Goal: Transaction & Acquisition: Purchase product/service

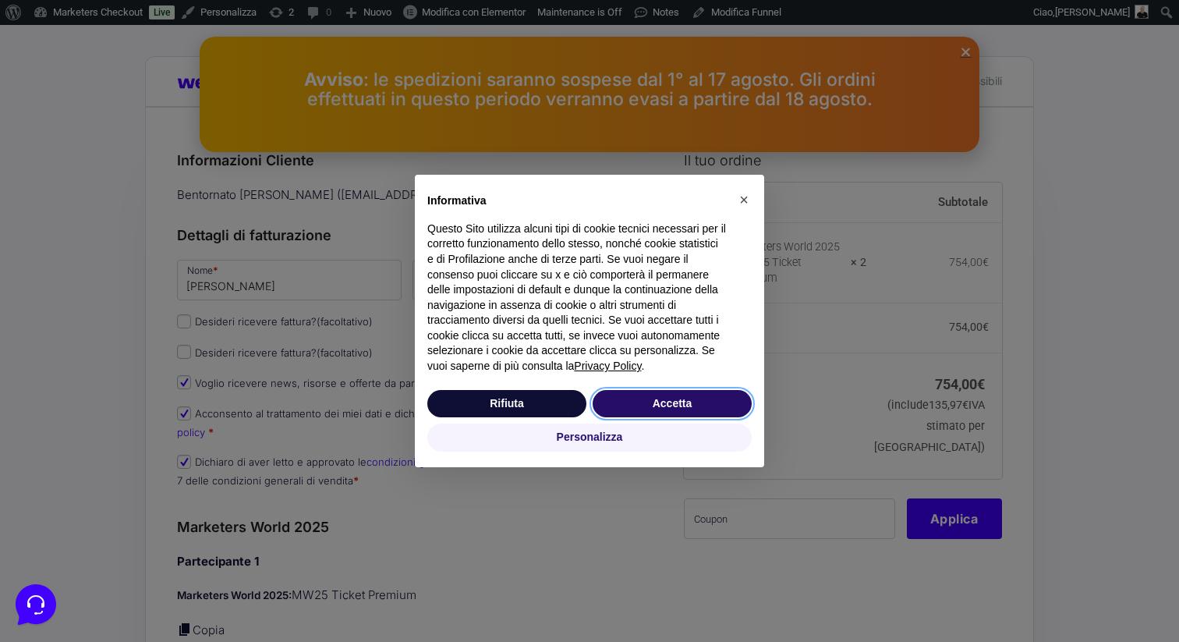
click at [675, 399] on button "Accetta" at bounding box center [672, 404] width 159 height 28
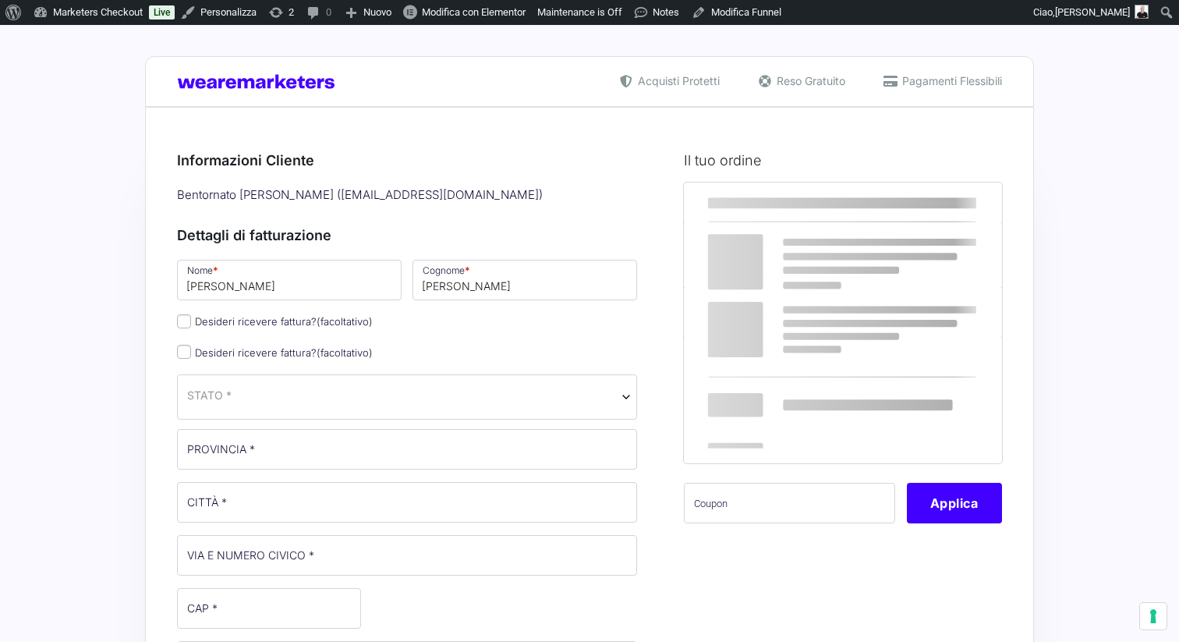
select select
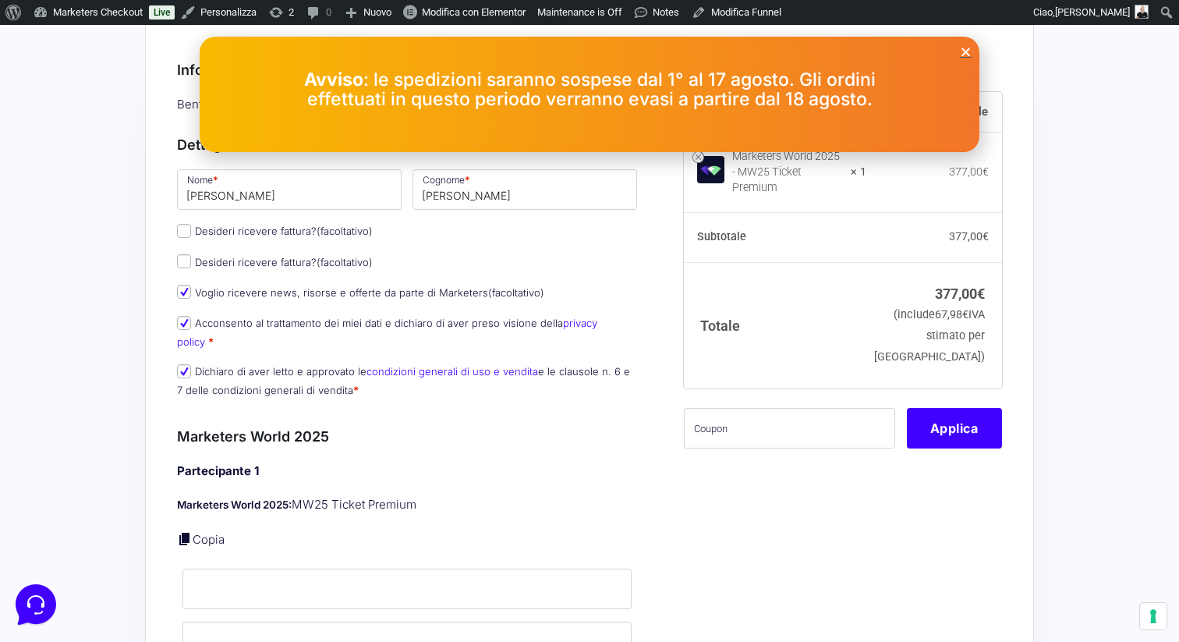
scroll to position [126, 0]
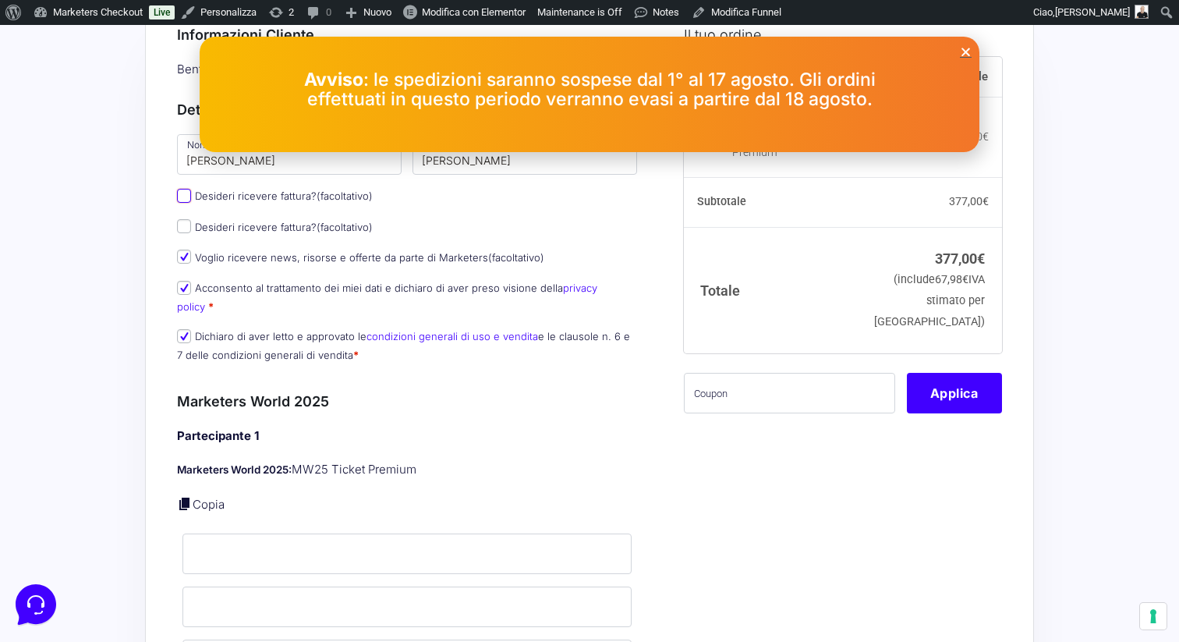
click at [186, 199] on input "Desideri ricevere fattura? (facoltativo)" at bounding box center [184, 196] width 14 height 14
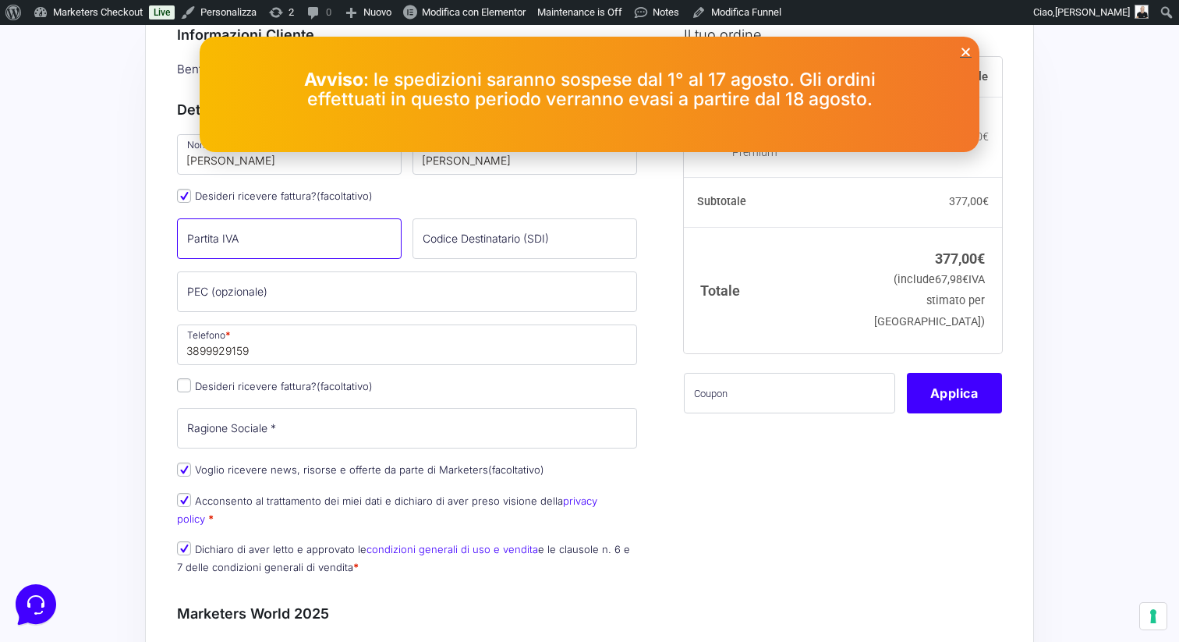
click at [218, 253] on input "Partita IVA (facoltativo)" at bounding box center [289, 238] width 225 height 41
click at [223, 246] on input "Partita IVA (facoltativo)" at bounding box center [289, 238] width 225 height 41
click at [182, 200] on input "Desideri ricevere fattura? (facoltativo)" at bounding box center [184, 196] width 14 height 14
checkbox input "false"
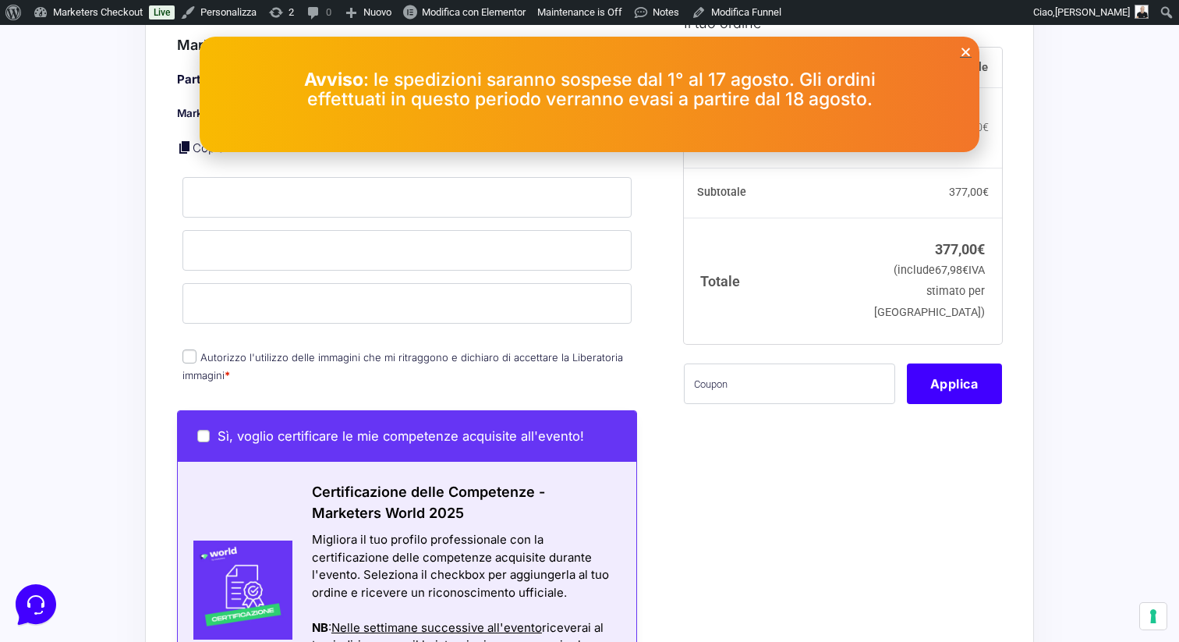
scroll to position [406, 0]
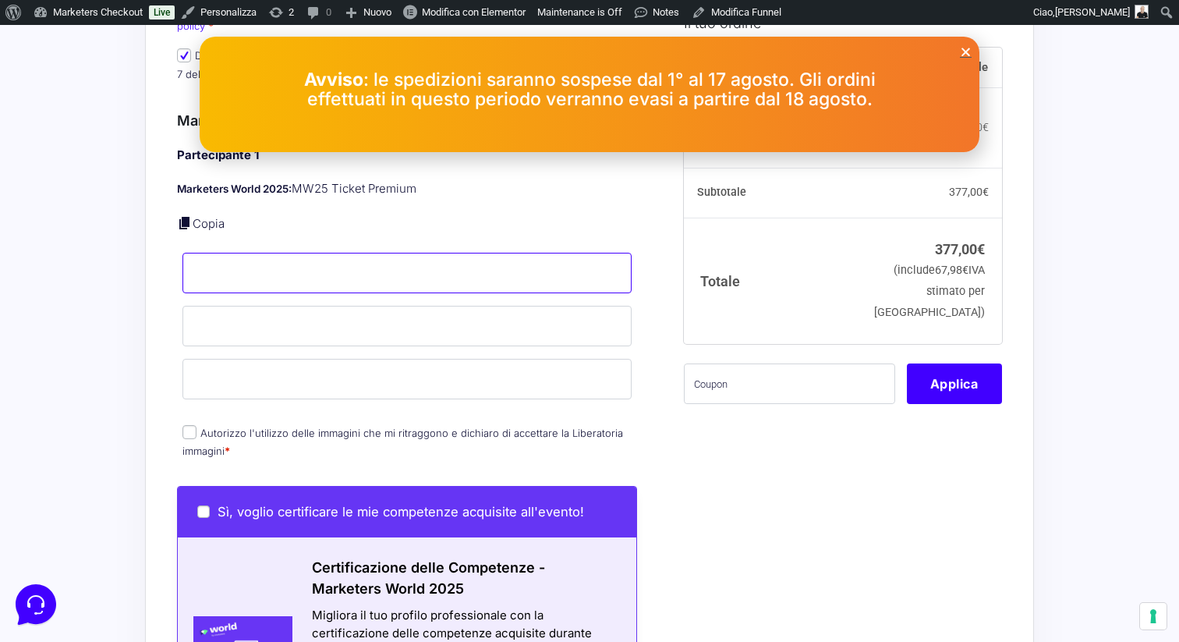
click at [217, 260] on input "Nome *" at bounding box center [407, 273] width 449 height 41
type input "[PERSON_NAME]"
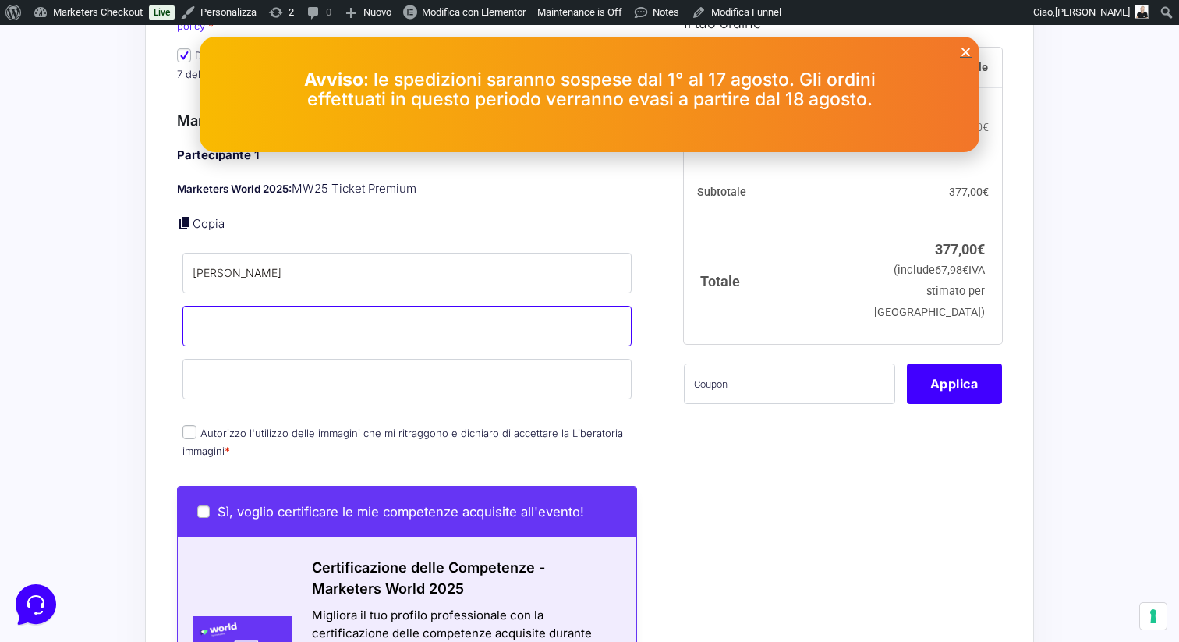
type input "amato"
type input "[EMAIL_ADDRESS][DOMAIN_NAME]"
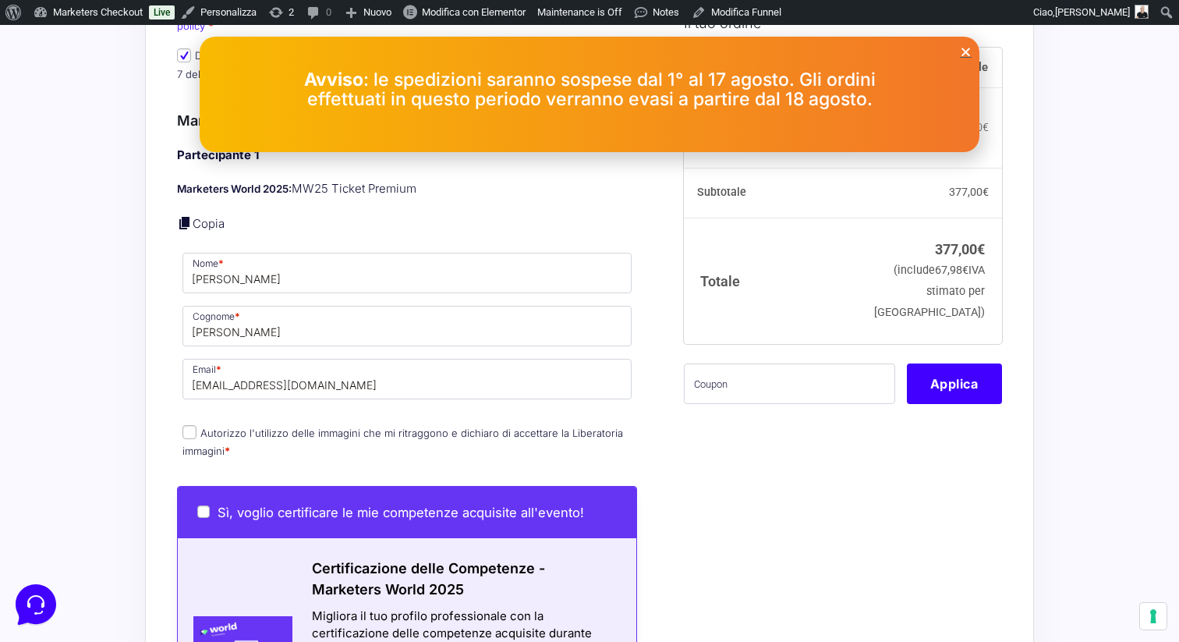
click at [186, 425] on input "Autorizzo l'utilizzo delle immagini che mi ritraggono e dichiaro di accettare l…" at bounding box center [190, 432] width 14 height 14
checkbox input "true"
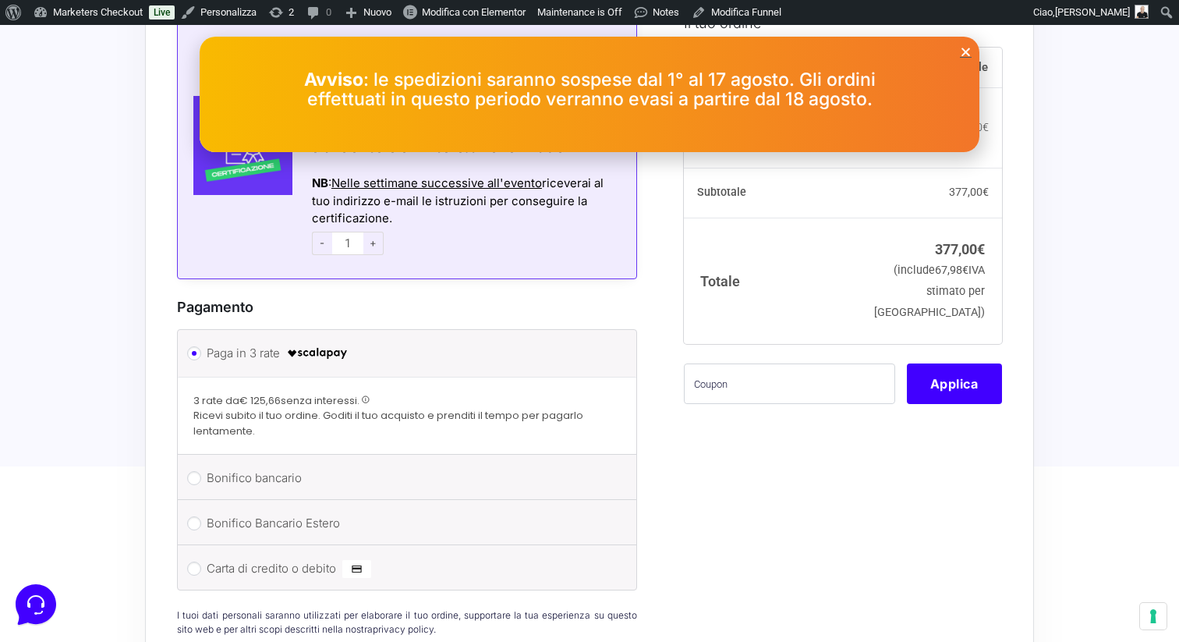
scroll to position [1078, 0]
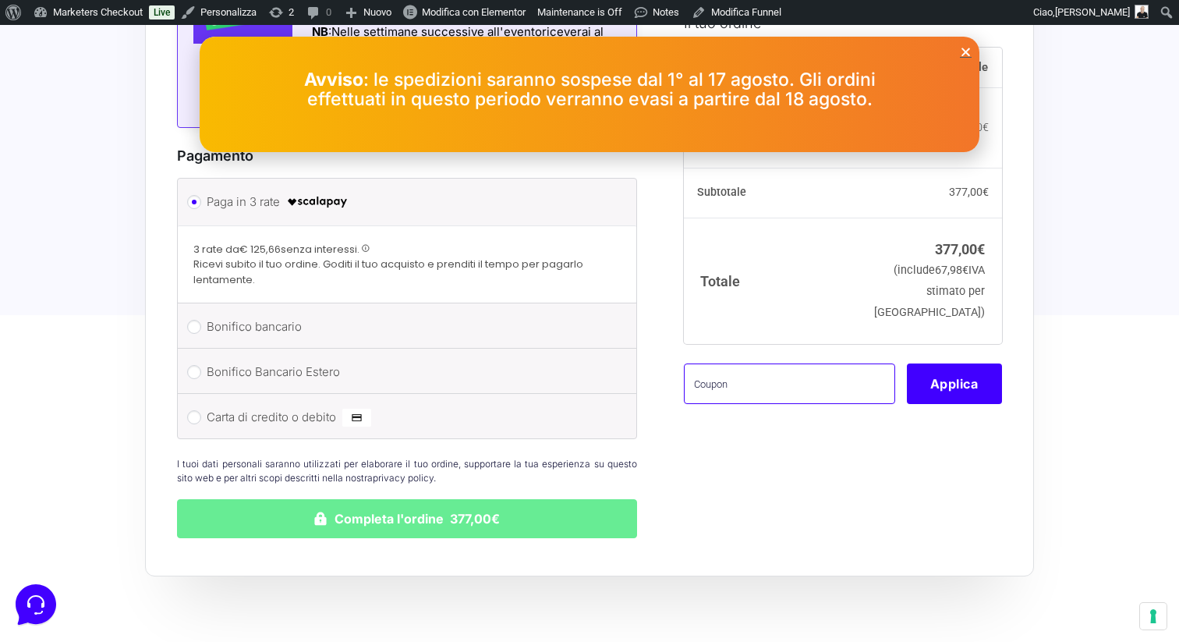
click at [731, 382] on input "text" at bounding box center [789, 383] width 211 height 41
type input "eliotest"
click at [951, 382] on button "Applica" at bounding box center [954, 383] width 95 height 41
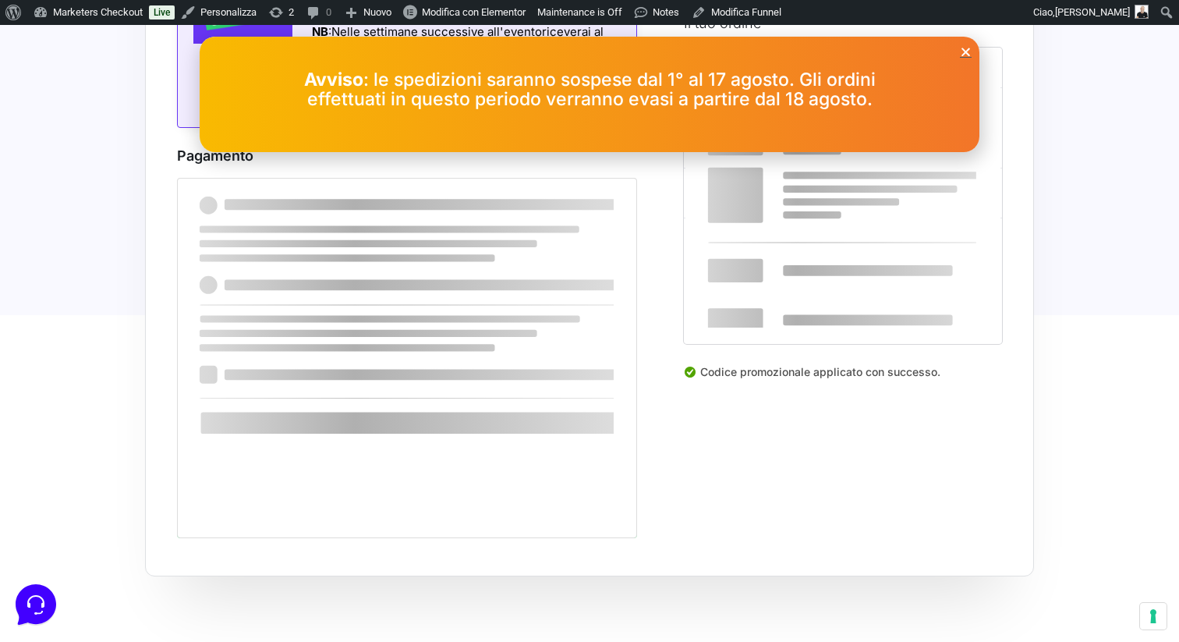
scroll to position [909, 0]
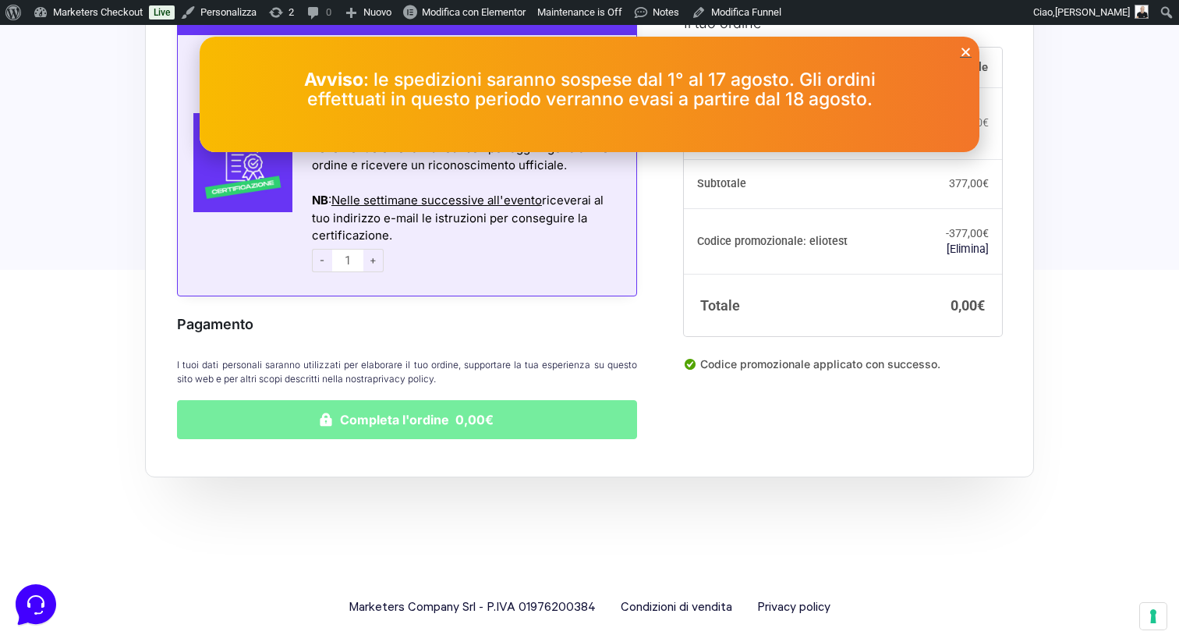
click at [511, 400] on button "Completa l'ordine 0,00€" at bounding box center [407, 419] width 460 height 39
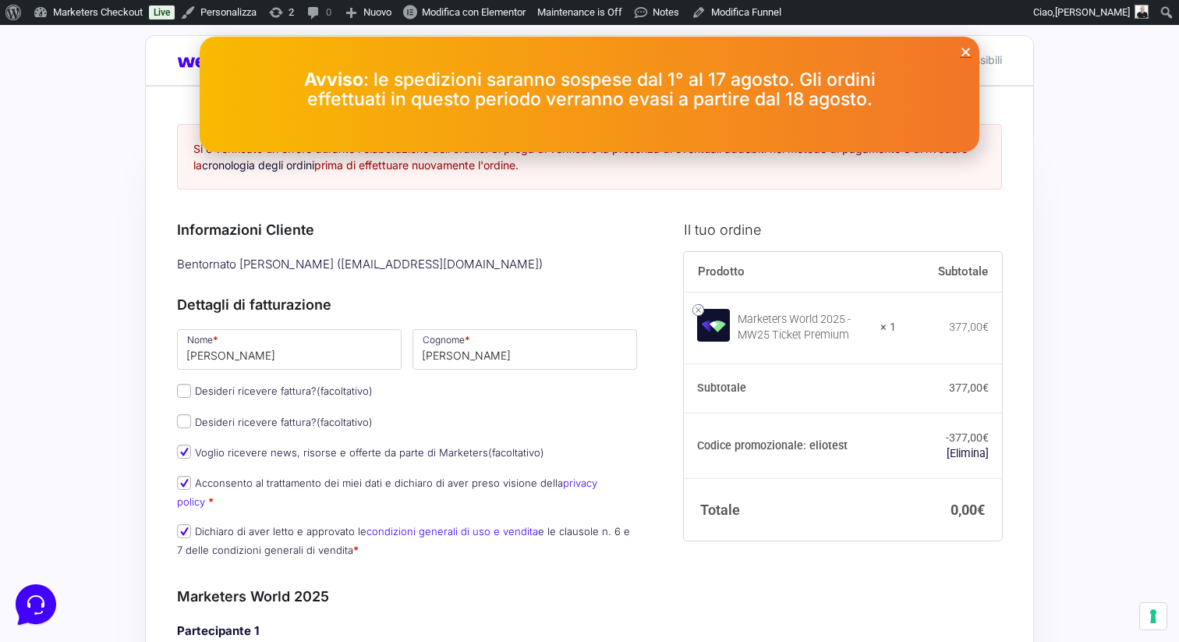
scroll to position [0, 0]
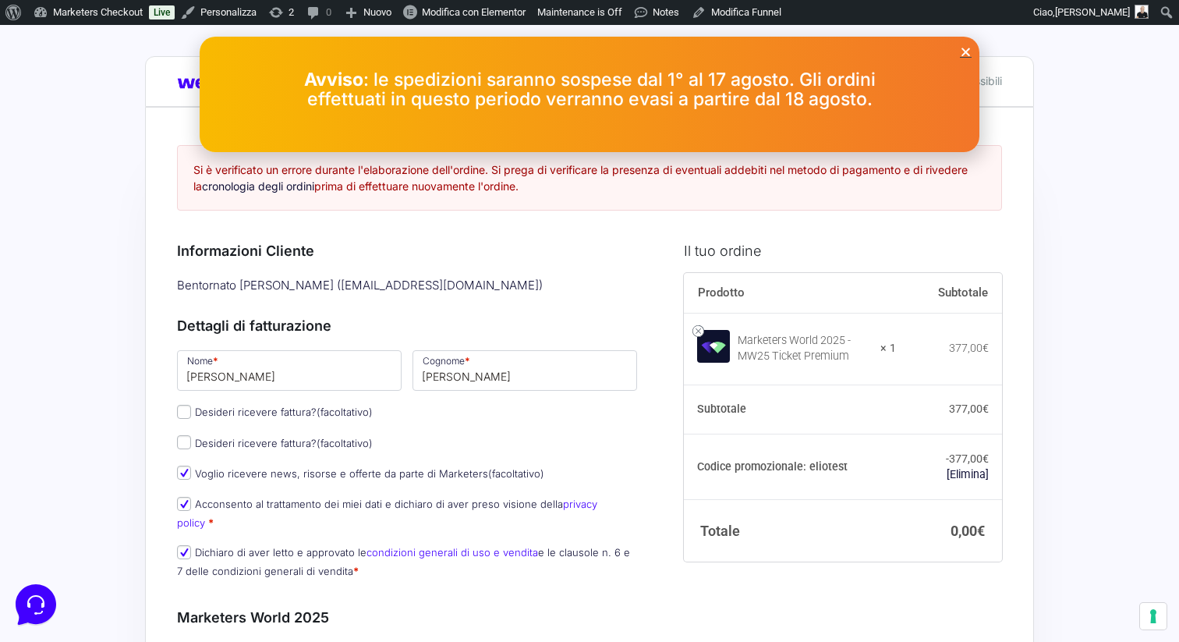
click at [968, 55] on icon "Close" at bounding box center [966, 52] width 12 height 12
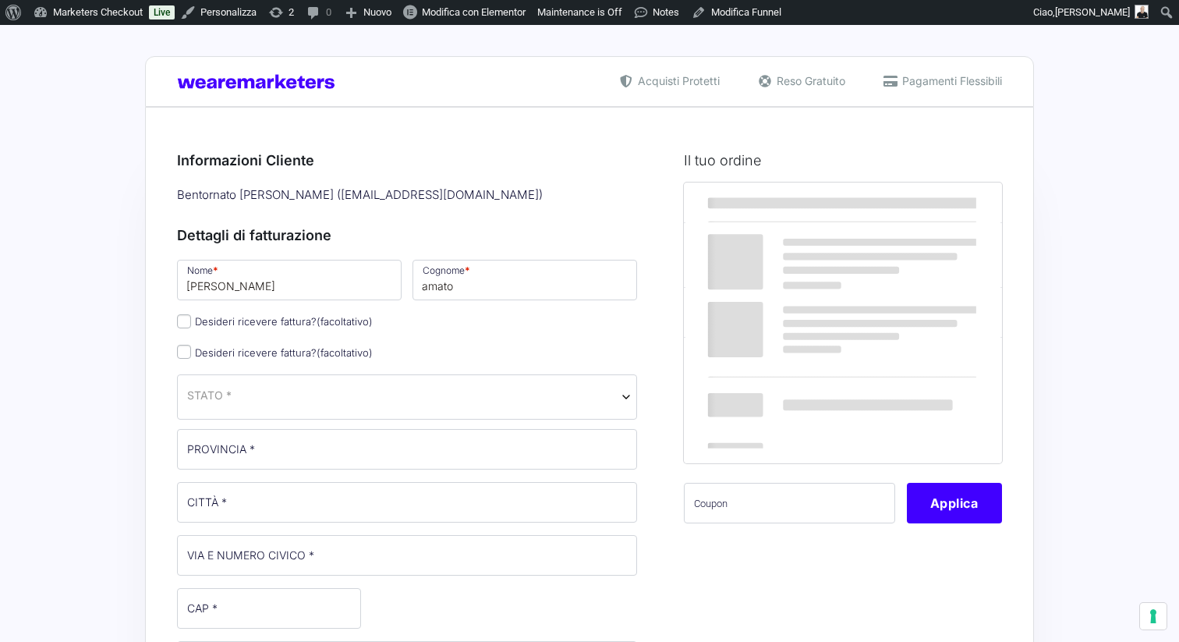
select select
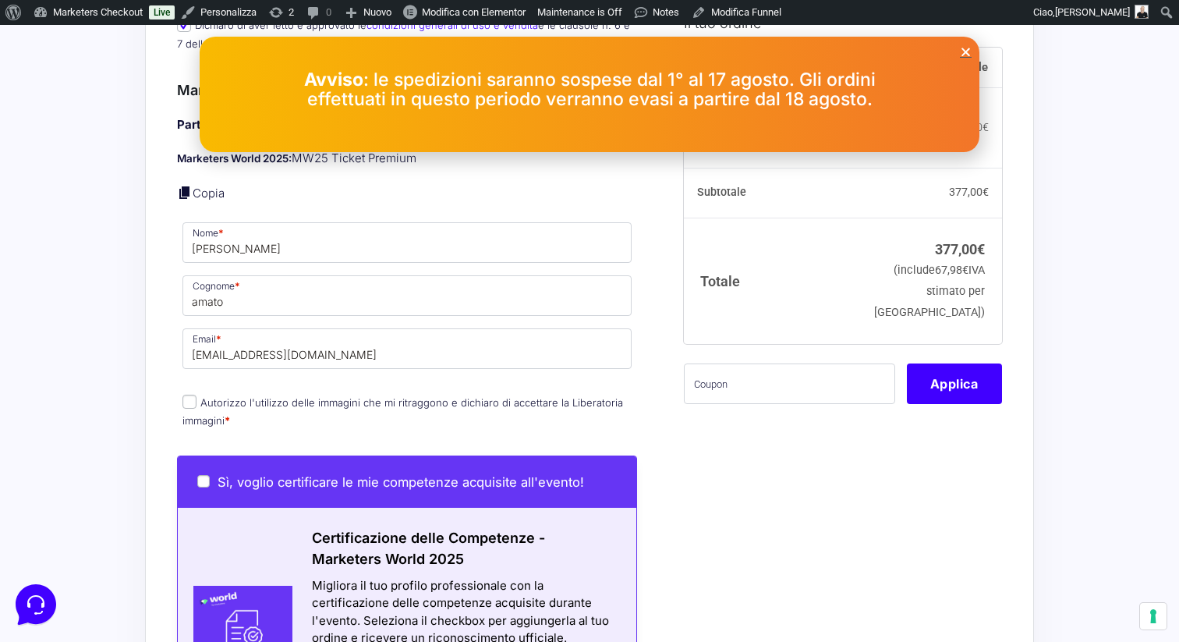
scroll to position [429, 0]
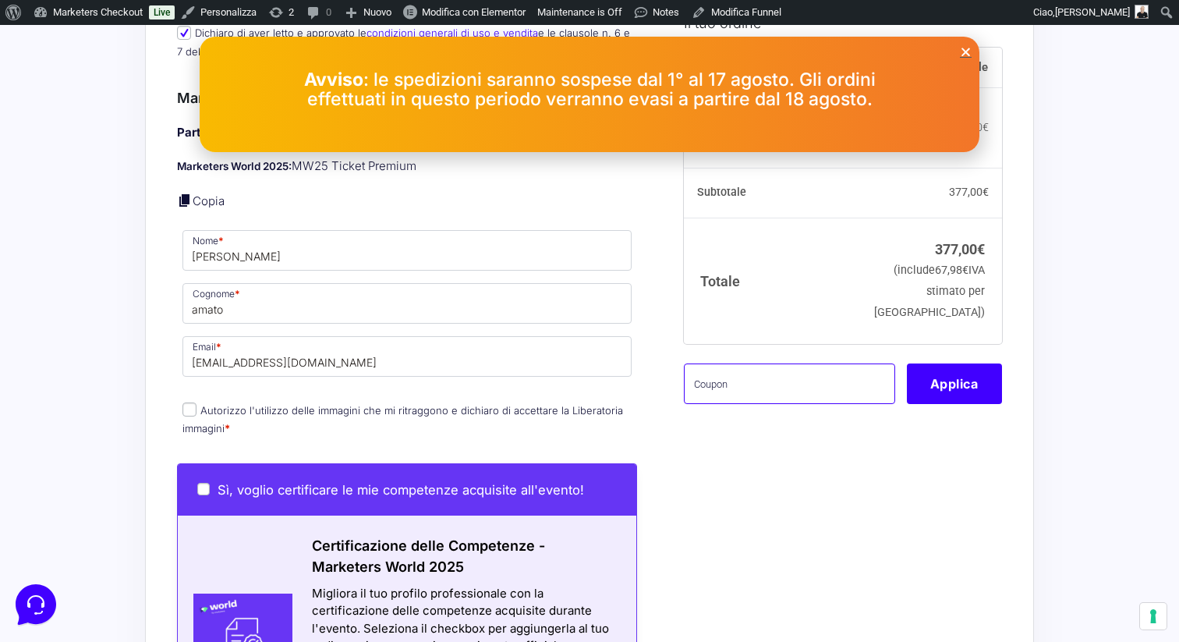
click at [762, 379] on input "text" at bounding box center [789, 383] width 211 height 41
paste input "ELIOTEST"
type input "ELIOTEST"
click at [967, 367] on button "Applica" at bounding box center [954, 383] width 95 height 41
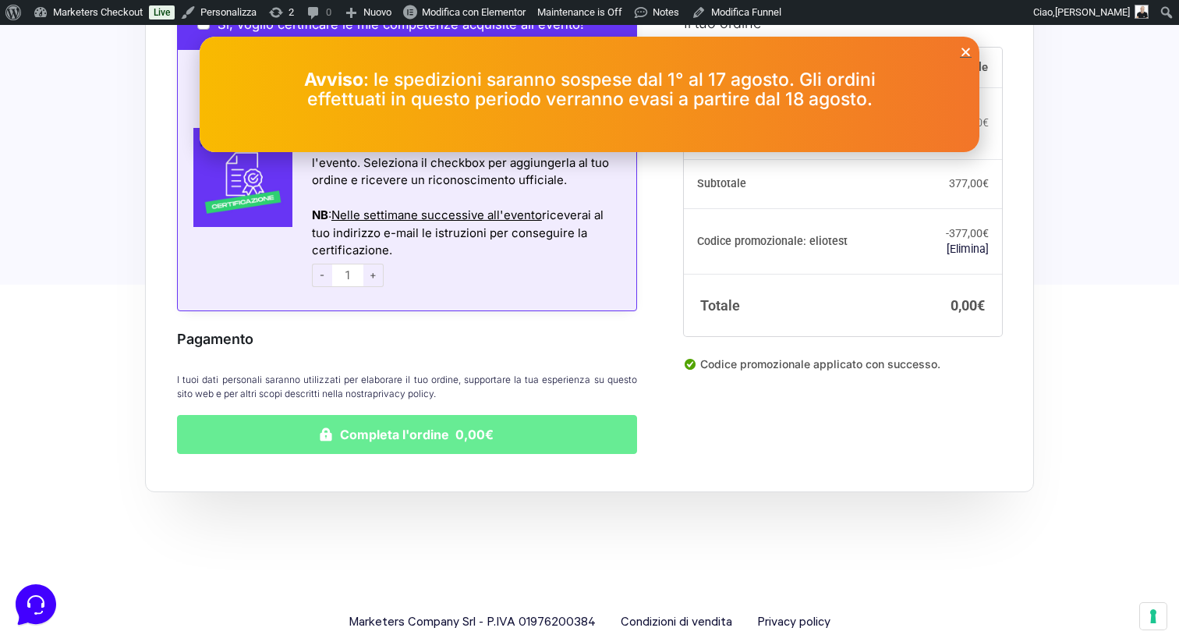
scroll to position [909, 0]
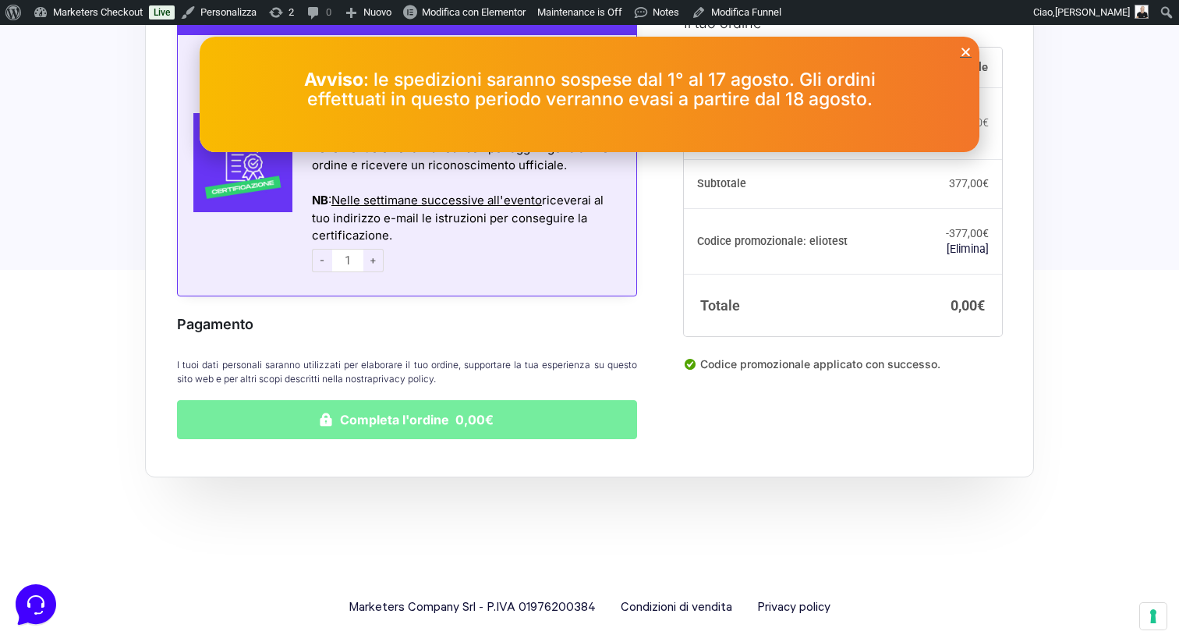
click at [388, 415] on button "Completa l'ordine 0,00€" at bounding box center [407, 419] width 460 height 39
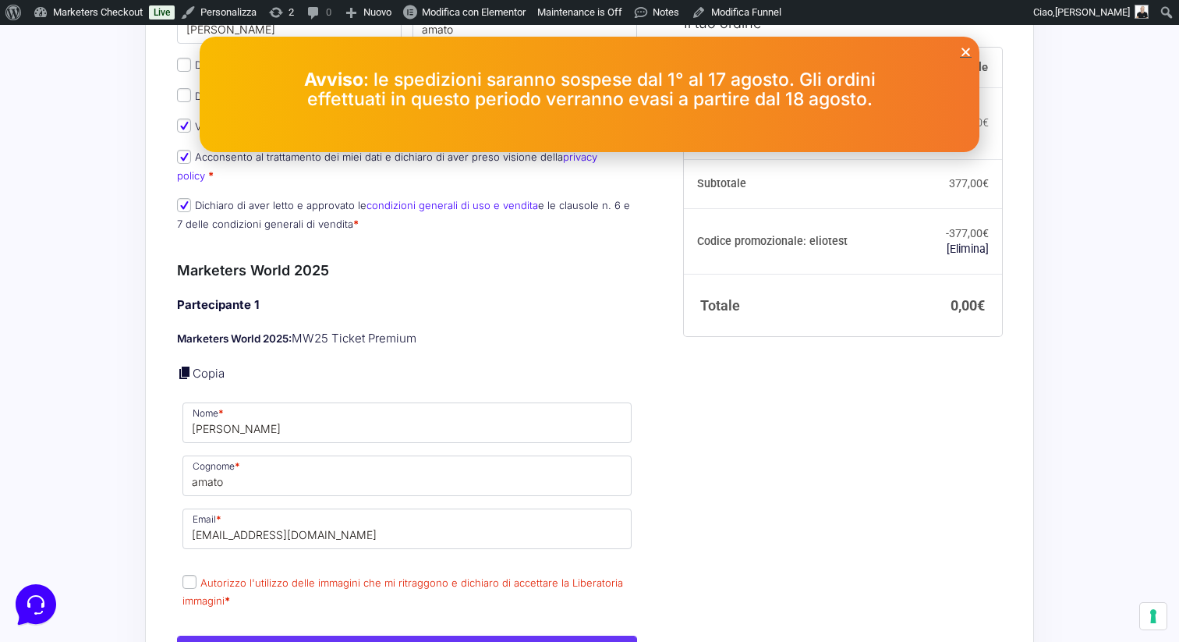
scroll to position [455, 0]
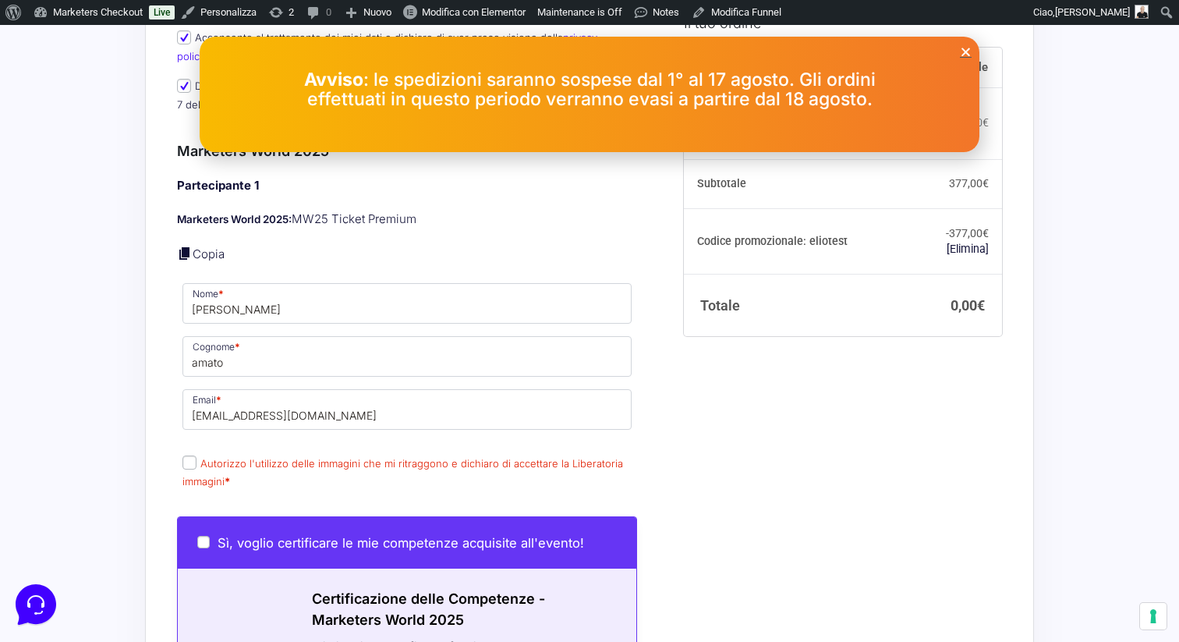
click at [181, 452] on p "Autorizzo l'utilizzo delle immagini che mi ritraggono e dichiaro di accettare l…" at bounding box center [407, 472] width 460 height 41
click at [186, 455] on input "Autorizzo l'utilizzo delle immagini che mi ritraggono e dichiaro di accettare l…" at bounding box center [190, 462] width 14 height 14
checkbox input "true"
click at [966, 55] on icon "Close" at bounding box center [966, 52] width 12 height 12
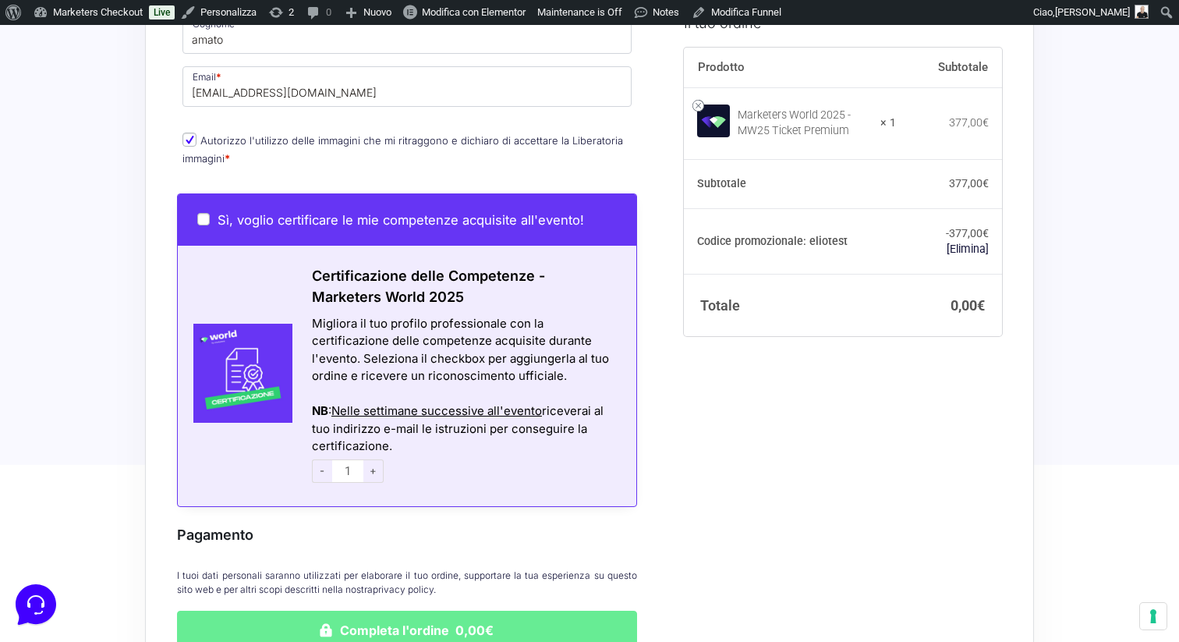
scroll to position [988, 0]
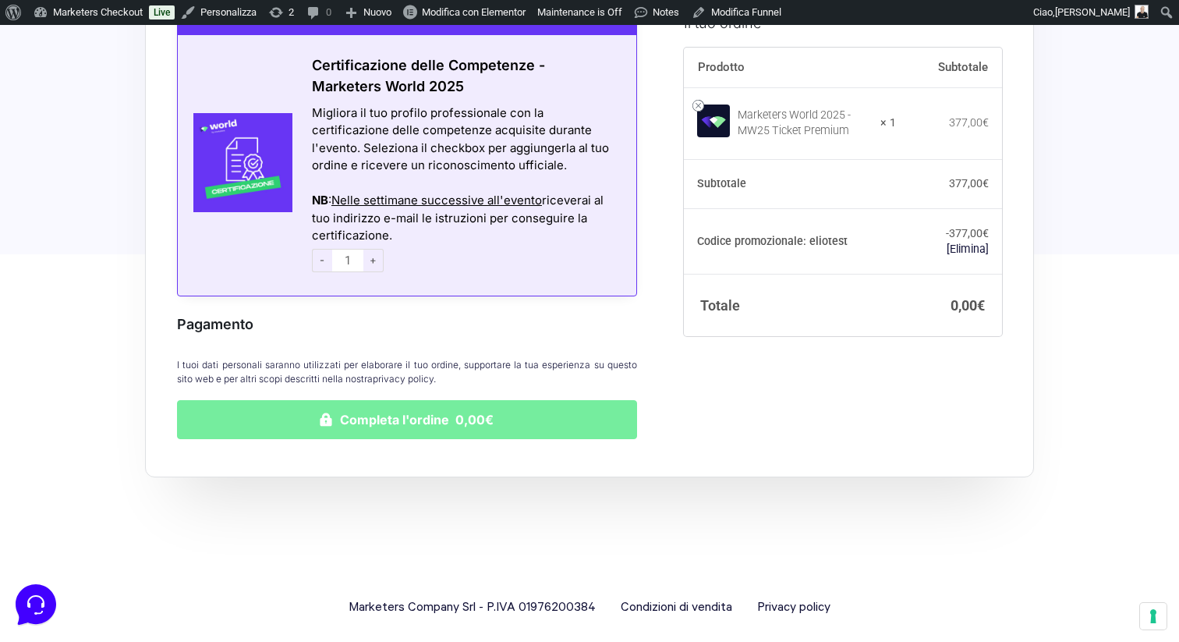
click at [399, 406] on button "Completa l'ordine 0,00€" at bounding box center [407, 419] width 460 height 39
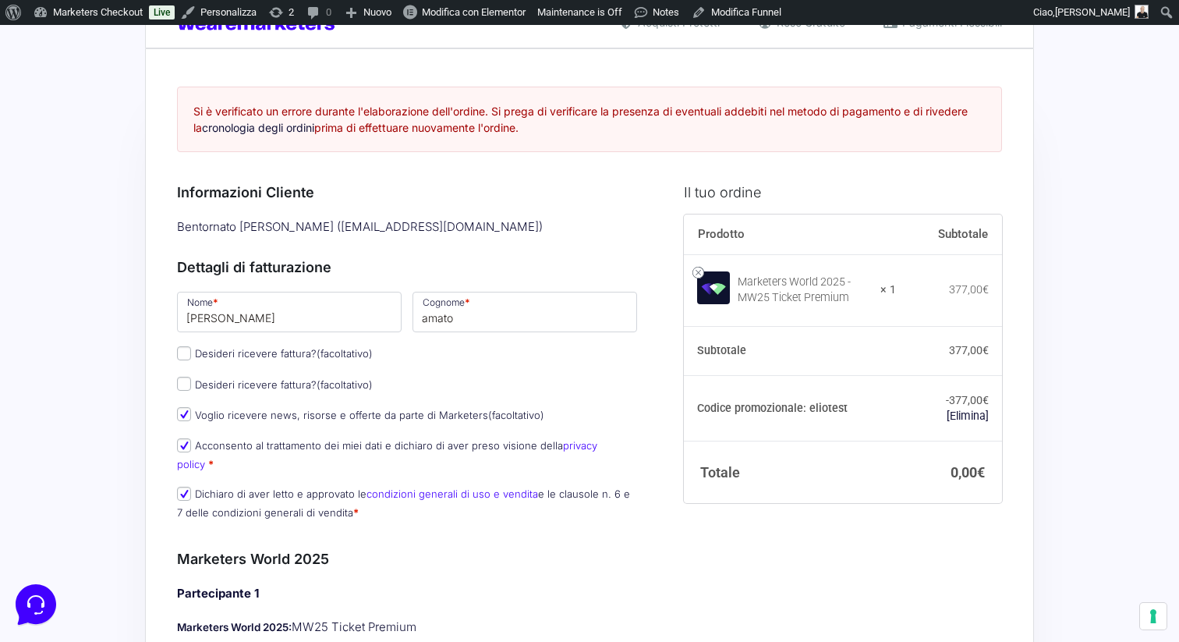
scroll to position [54, 0]
